Goal: Information Seeking & Learning: Understand process/instructions

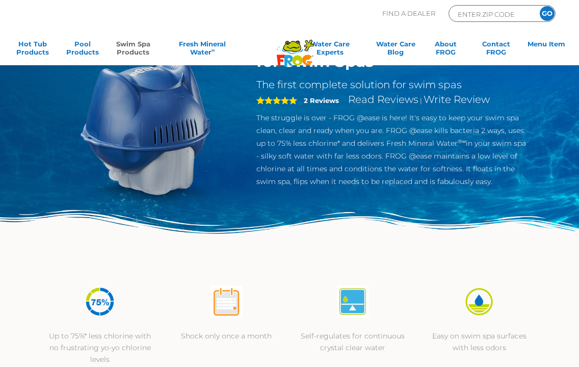
scroll to position [75, 0]
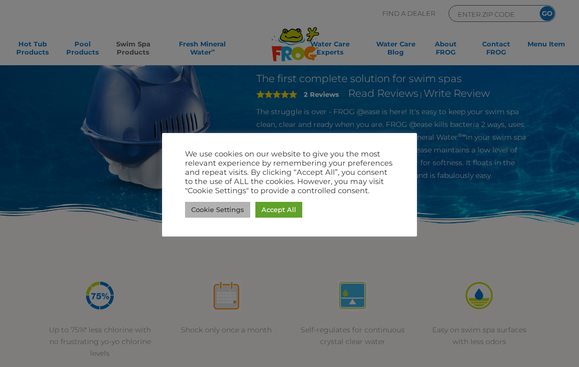
click at [228, 207] on link "Cookie Settings" at bounding box center [217, 210] width 65 height 16
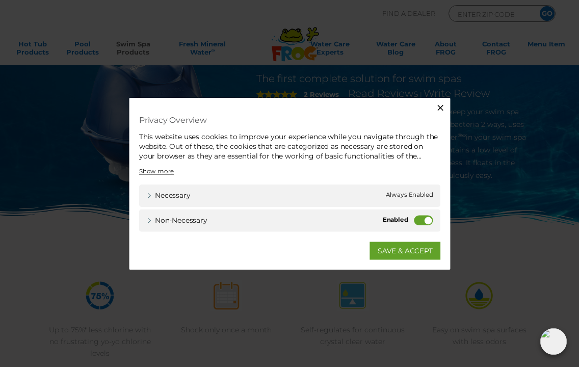
click at [425, 222] on label "Non-necessary" at bounding box center [426, 221] width 19 height 10
click at [0, 0] on input "Non-necessary" at bounding box center [0, 0] width 0 height 0
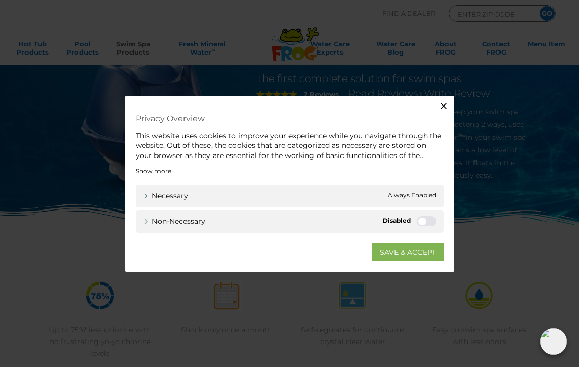
click at [411, 247] on link "SAVE & ACCEPT" at bounding box center [408, 252] width 72 height 18
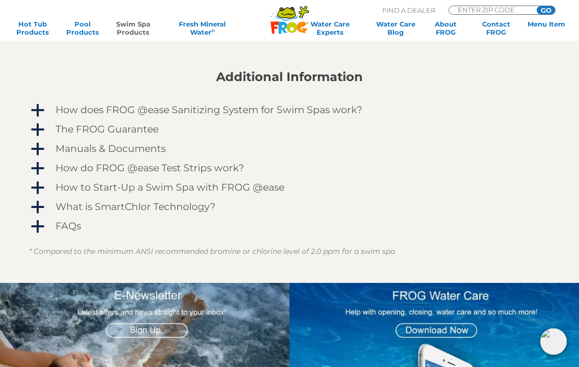
scroll to position [1017, 0]
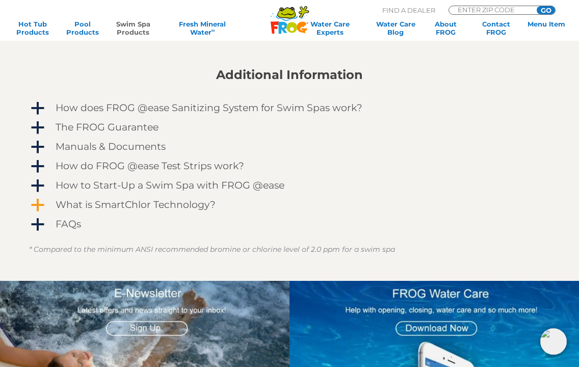
click at [98, 206] on h4 "What is SmartChlor Technology?" at bounding box center [136, 204] width 160 height 11
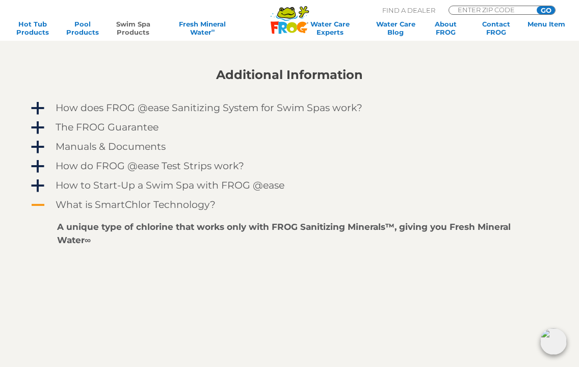
click at [90, 206] on h4 "What is SmartChlor Technology?" at bounding box center [136, 204] width 160 height 11
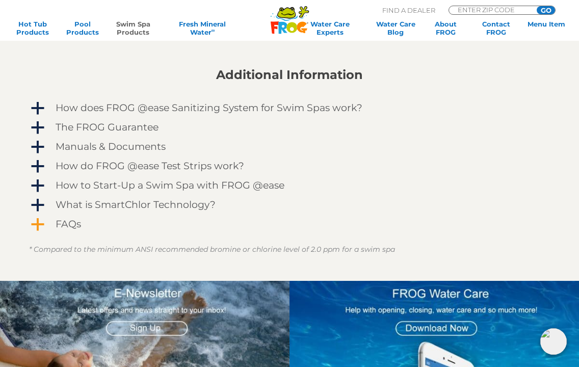
click at [66, 229] on h4 "FAQs" at bounding box center [68, 224] width 25 height 11
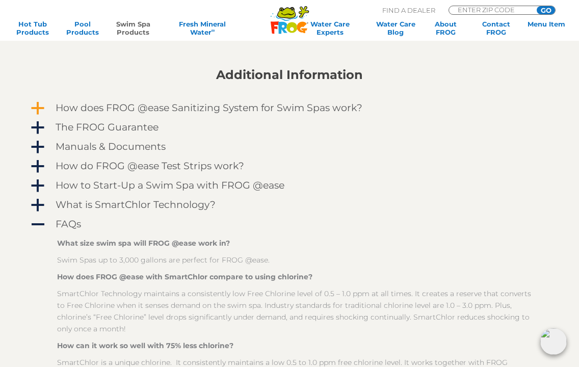
click at [185, 107] on h4 "How does FROG @ease Sanitizing System for Swim Spas work?" at bounding box center [209, 107] width 307 height 11
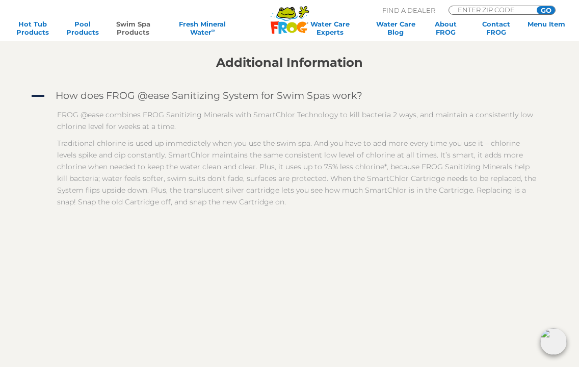
scroll to position [1029, 0]
click at [170, 156] on p "Traditional chlorine is used up immediately when you use the swim spa. And you …" at bounding box center [297, 172] width 480 height 70
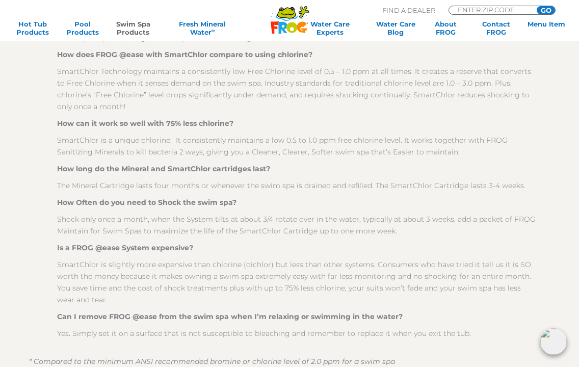
scroll to position [1526, 0]
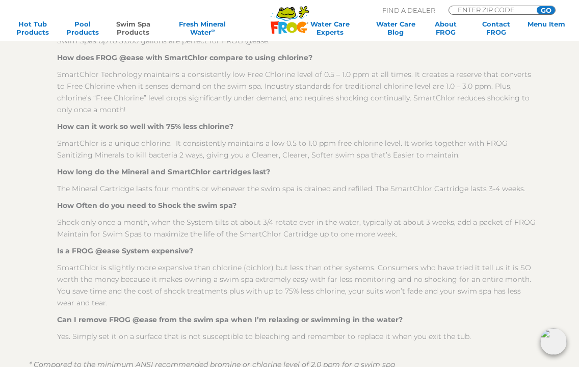
click at [100, 222] on p "Shock only once a month, when the System tilts at about 3/4 rotate over in the …" at bounding box center [297, 228] width 480 height 23
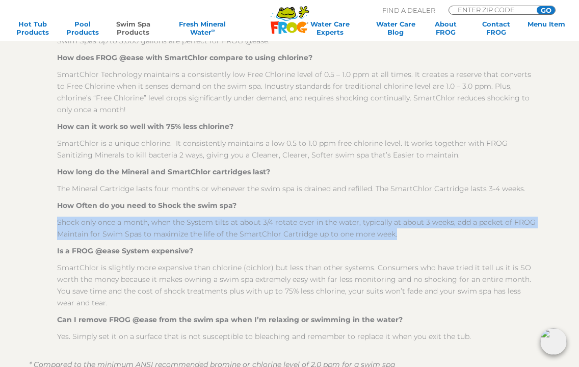
copy div "Shock only once a month, when the System tilts at about 3/4 rotate over in the …"
